Goal: Transaction & Acquisition: Purchase product/service

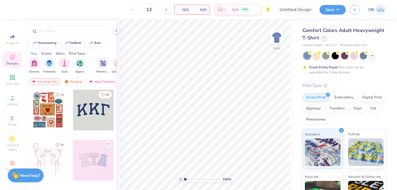
click at [323, 39] on div at bounding box center [325, 37] width 6 height 6
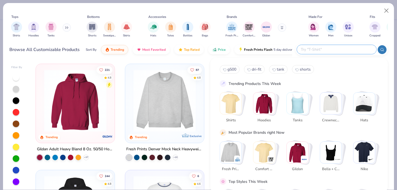
click at [334, 51] on input "text" at bounding box center [337, 49] width 72 height 6
paste input "P1607"
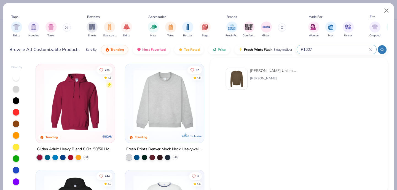
type input "P1607"
click at [246, 74] on div at bounding box center [237, 79] width 22 height 22
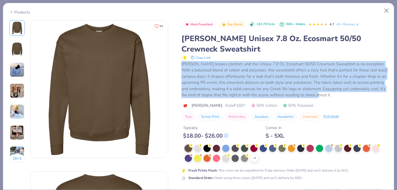
drag, startPoint x: 182, startPoint y: 66, endPoint x: 333, endPoint y: 96, distance: 154.3
click at [333, 96] on div "Hanes knows comfort, and the Unisex 7.8 Oz. Ecosmart 50/50 Crewneck Sweatshirt …" at bounding box center [285, 79] width 206 height 37
copy div "Hanes knows comfort, and the Unisex 7.8 Oz. Ecosmart 50/50 Crewneck Sweatshirt …"
click at [272, 81] on div "Hanes knows comfort, and the Unisex 7.8 Oz. Ecosmart 50/50 Crewneck Sweatshirt …" at bounding box center [285, 79] width 206 height 37
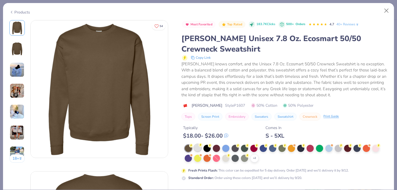
click at [200, 149] on div at bounding box center [197, 147] width 7 height 7
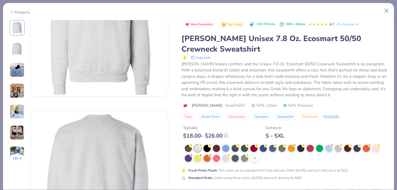
scroll to position [78, 0]
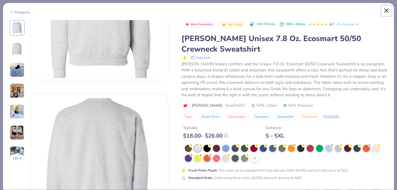
click at [389, 10] on button "Close" at bounding box center [387, 11] width 10 height 10
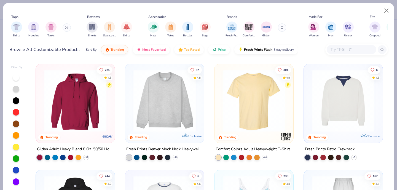
click at [347, 48] on input "text" at bounding box center [351, 49] width 43 height 6
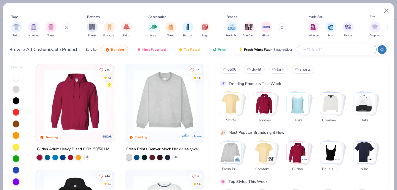
paste input "FP89"
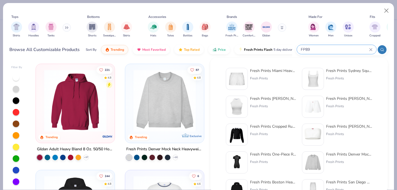
type input "FP89"
click at [246, 79] on div at bounding box center [237, 79] width 22 height 22
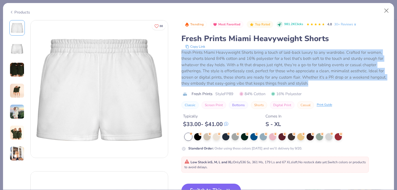
drag, startPoint x: 182, startPoint y: 54, endPoint x: 311, endPoint y: 84, distance: 132.5
click at [311, 84] on div "Fresh Prints Miami Heavyweight Shorts bring a touch of laid-back luxury to any …" at bounding box center [285, 67] width 207 height 37
copy div "Fresh Prints Miami Heavyweight Shorts bring a touch of laid-back luxury to any …"
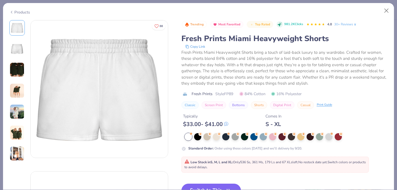
click at [282, 73] on div "Fresh Prints Miami Heavyweight Shorts bring a touch of laid-back luxury to any …" at bounding box center [285, 67] width 207 height 37
click at [388, 12] on button "Close" at bounding box center [387, 11] width 10 height 10
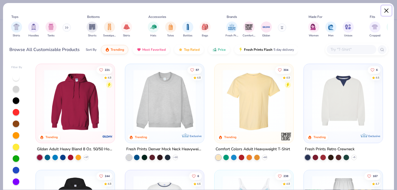
click at [387, 8] on button "Close" at bounding box center [387, 11] width 10 height 10
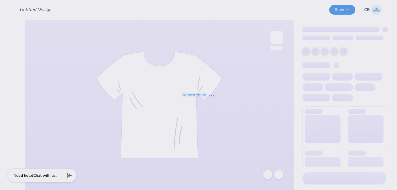
type input "Embroidered Shorts"
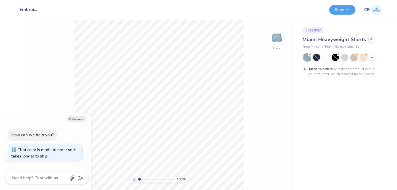
type textarea "x"
click at [325, 56] on div at bounding box center [326, 57] width 7 height 7
